Goal: Information Seeking & Learning: Learn about a topic

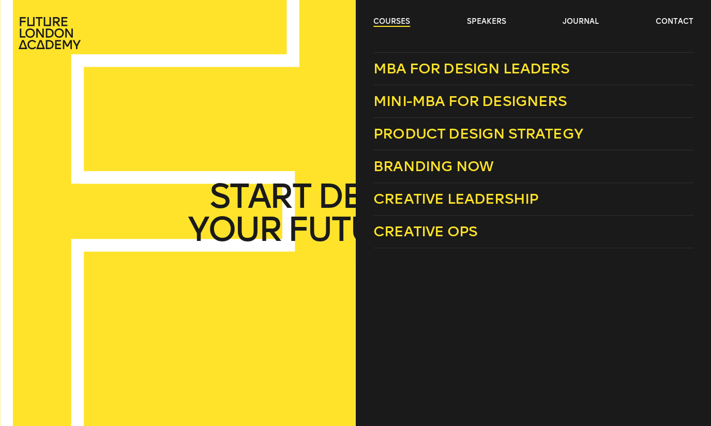
click at [391, 20] on link "courses" at bounding box center [391, 22] width 37 height 10
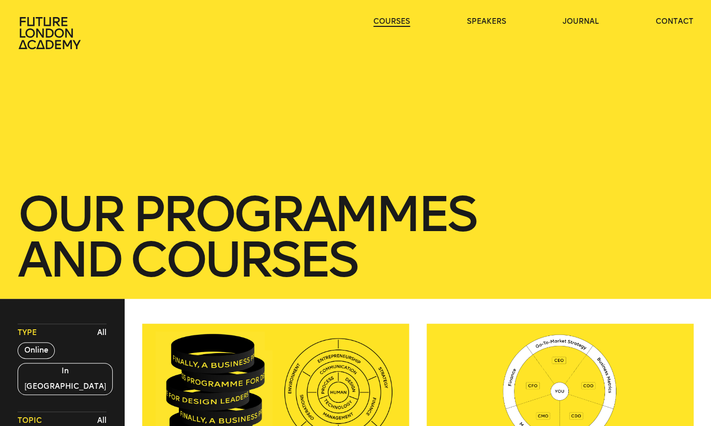
click at [395, 20] on link "courses" at bounding box center [391, 22] width 37 height 10
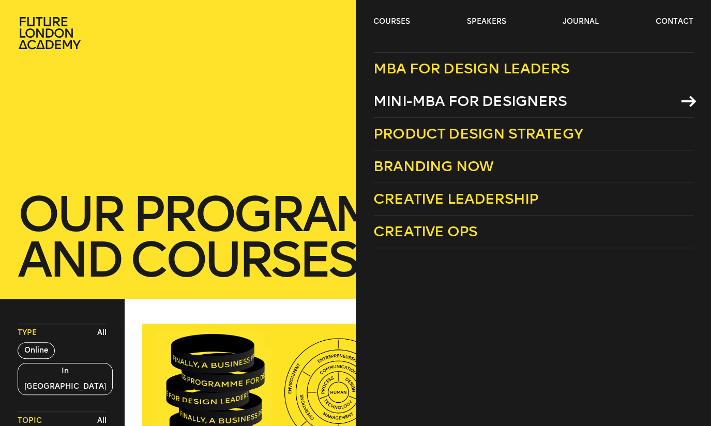
click at [438, 96] on span "Mini-MBA for Designers" at bounding box center [469, 101] width 193 height 17
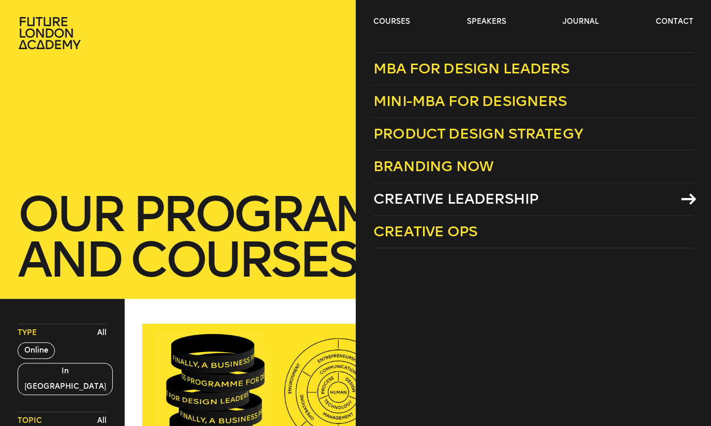
click at [413, 199] on span "Creative Leadership" at bounding box center [455, 198] width 165 height 17
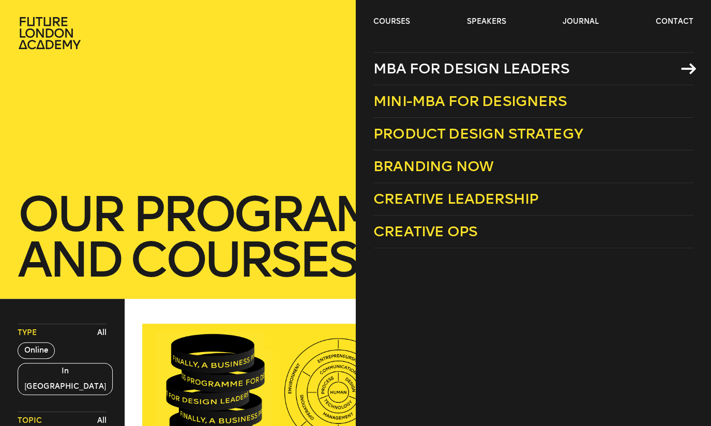
click at [403, 68] on span "MBA for Design Leaders" at bounding box center [471, 68] width 196 height 17
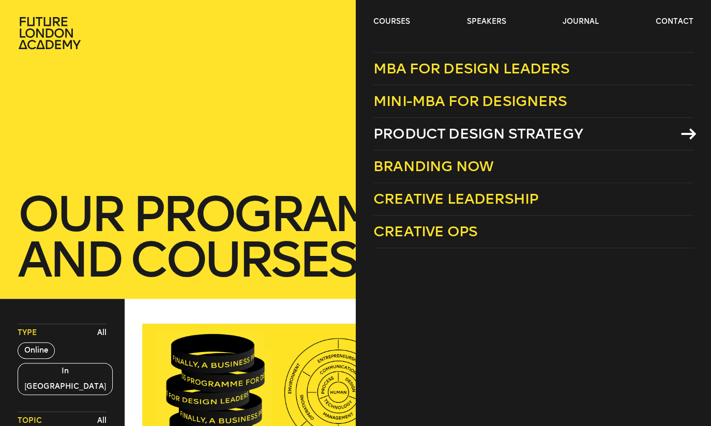
click at [409, 138] on span "Product Design Strategy" at bounding box center [477, 133] width 209 height 17
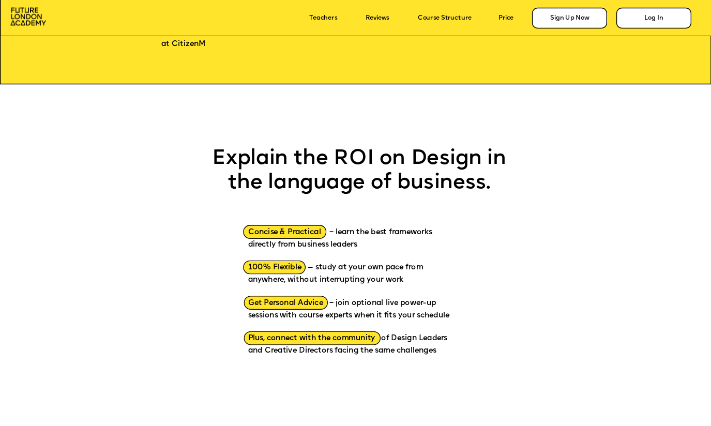
scroll to position [981, 0]
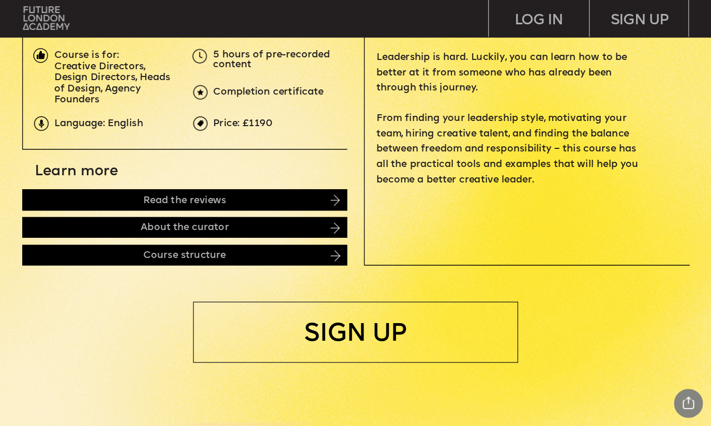
scroll to position [387, 0]
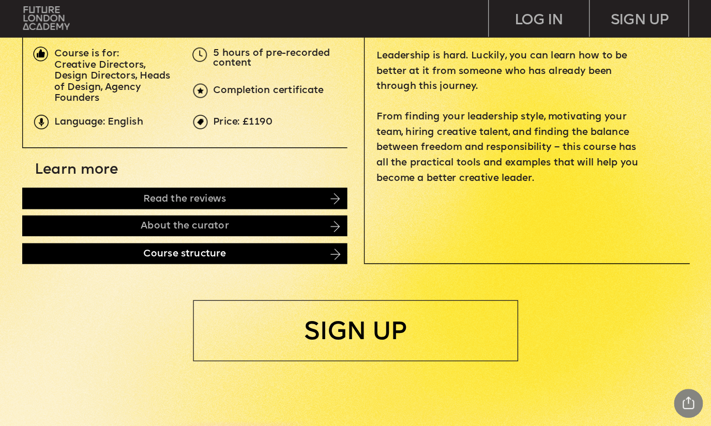
click at [310, 252] on div "Course structure" at bounding box center [184, 253] width 325 height 21
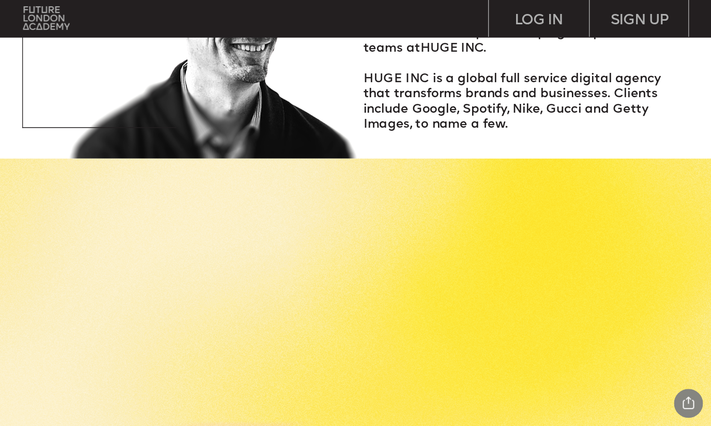
scroll to position [1438, 0]
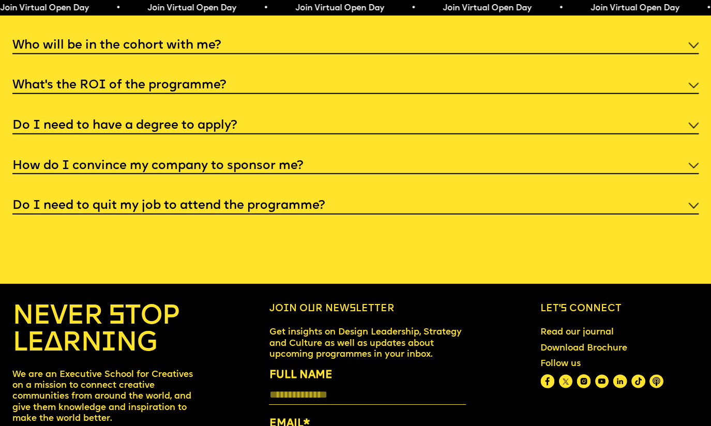
scroll to position [3783, 0]
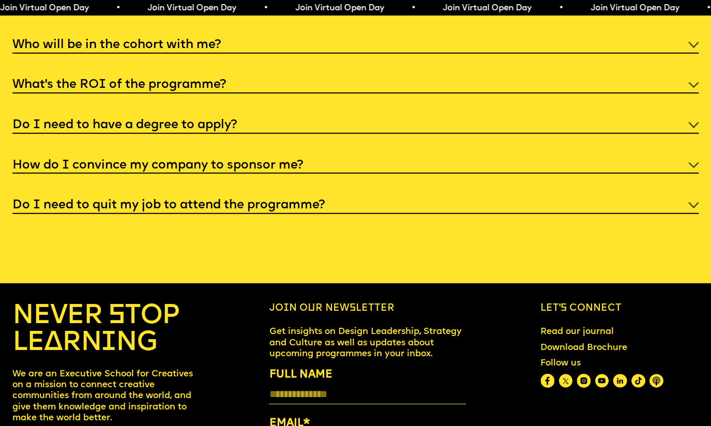
click at [337, 195] on div "Do I need to quit my job to attend the programme?" at bounding box center [355, 204] width 686 height 19
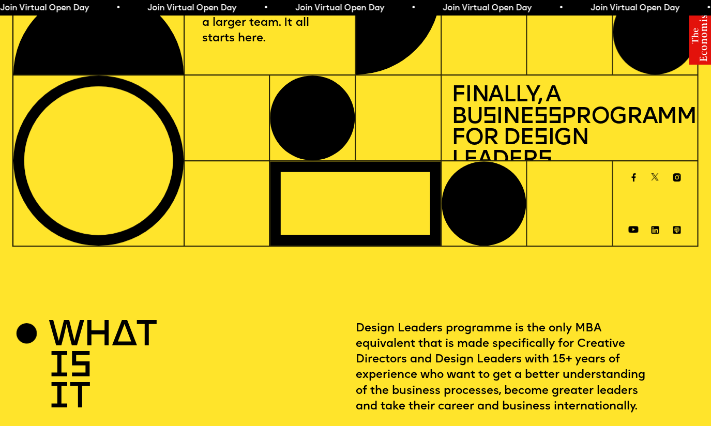
scroll to position [0, 0]
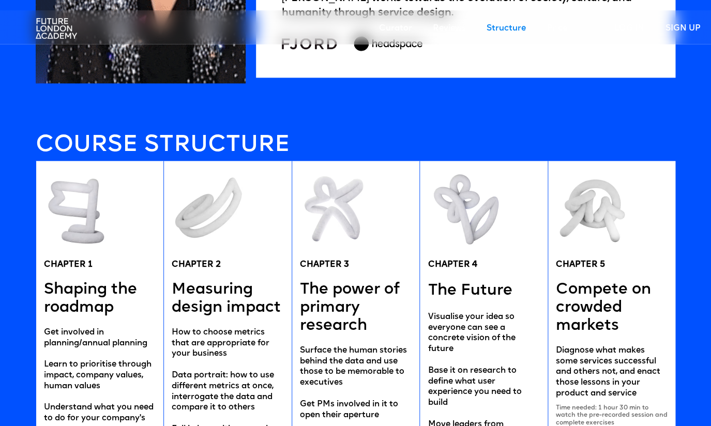
scroll to position [1889, 0]
